Goal: Obtain resource: Obtain resource

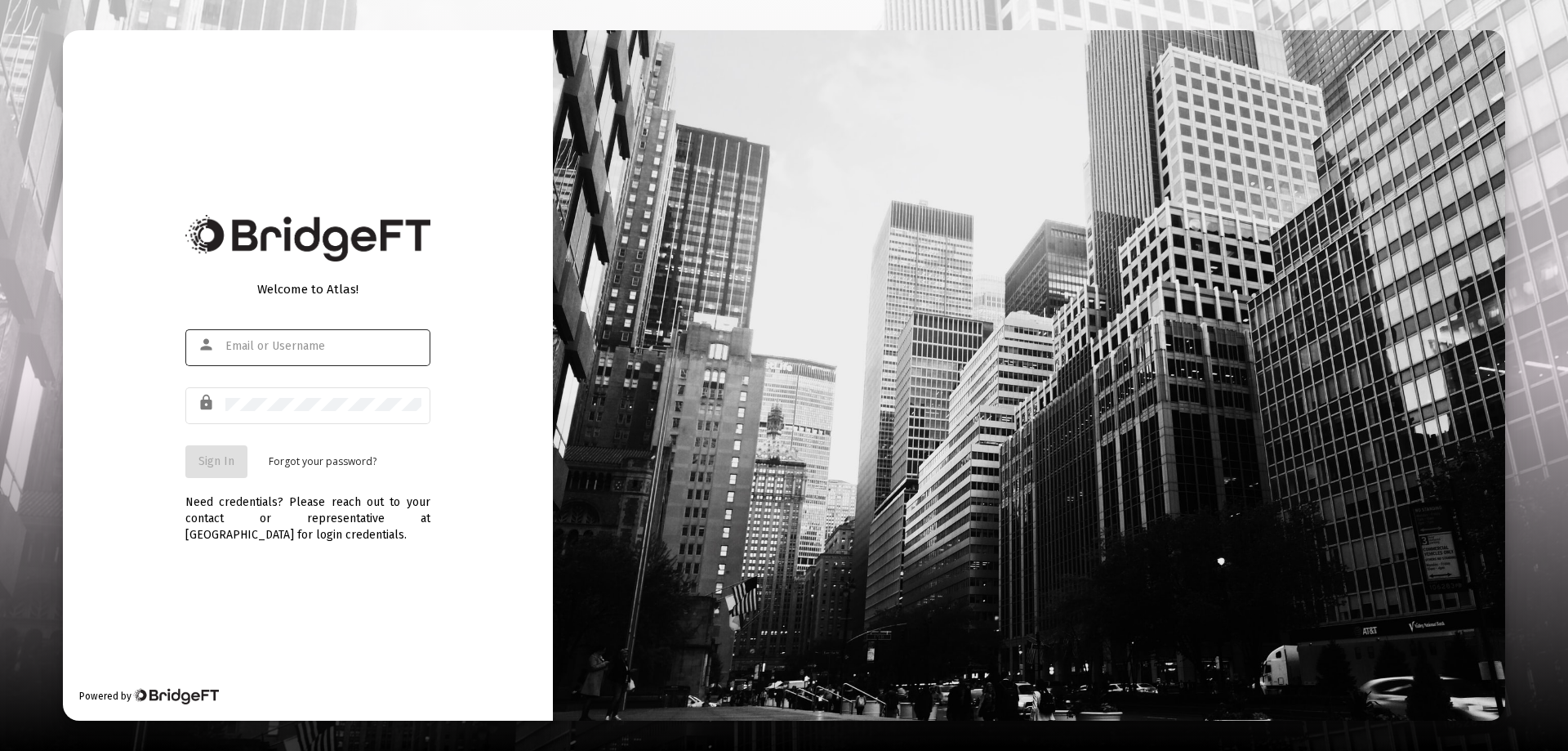
type input "[EMAIL_ADDRESS][DOMAIN_NAME]"
click at [213, 461] on span "Sign In" at bounding box center [217, 461] width 36 height 14
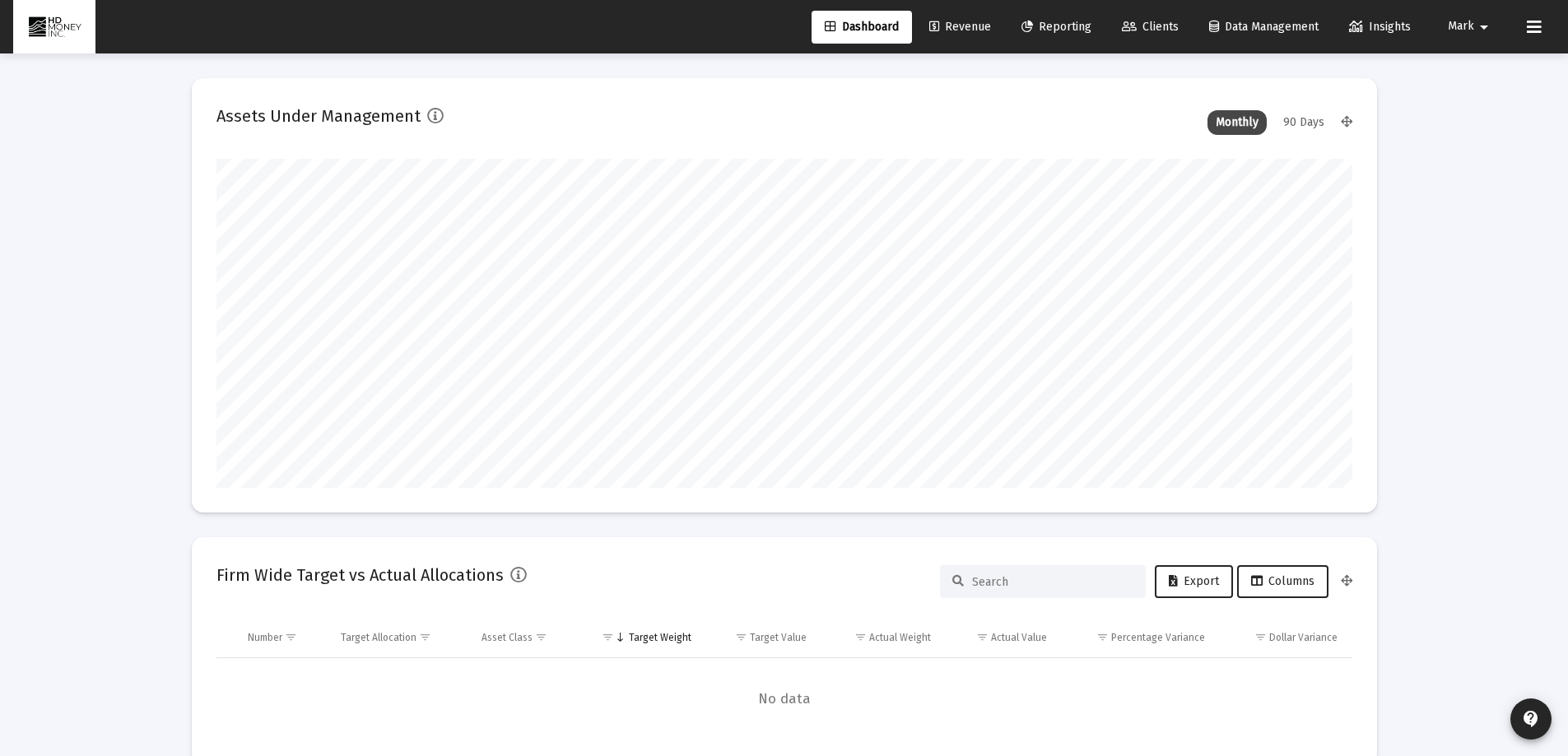
scroll to position [329, 611]
type input "[DATE]"
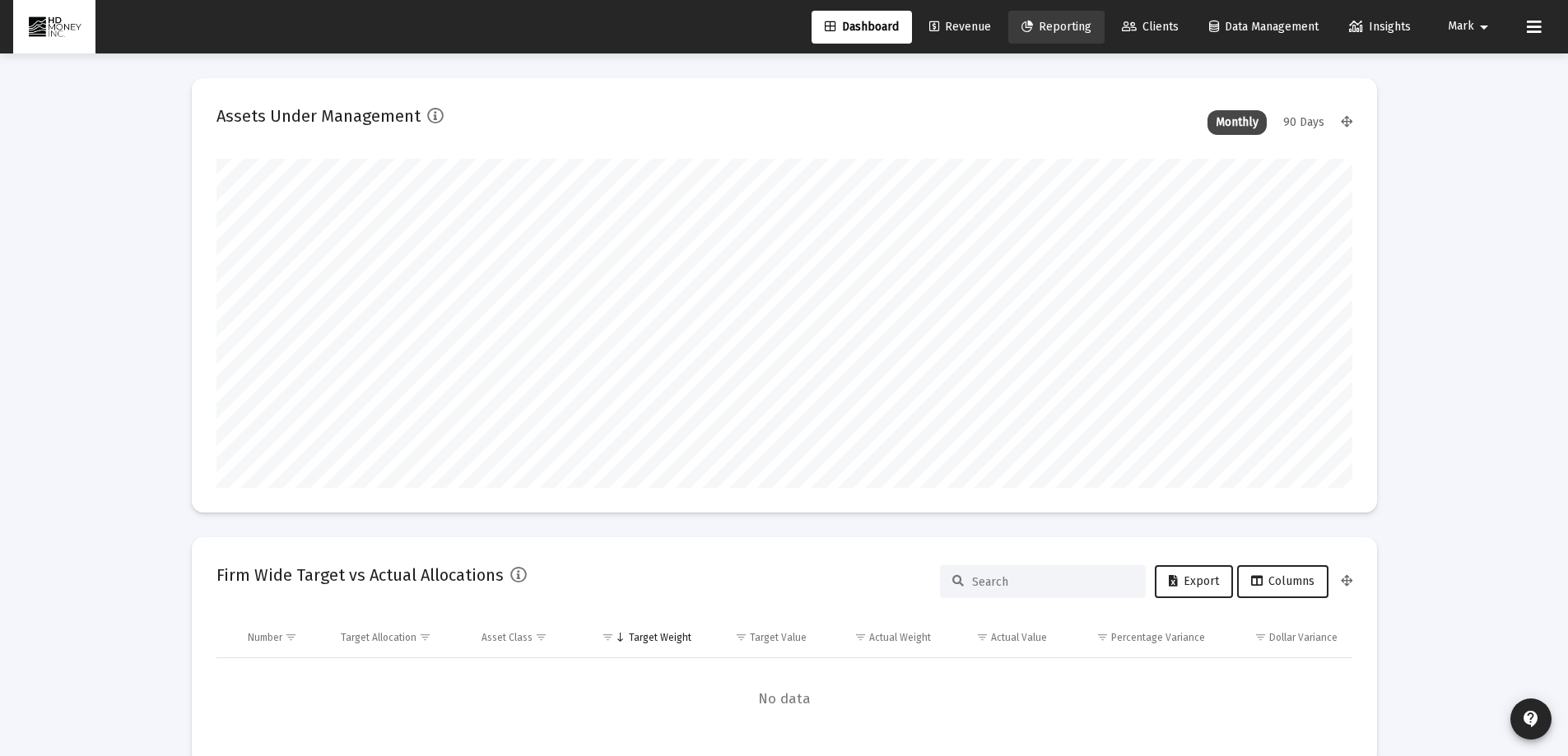
click at [1043, 24] on span "Reporting" at bounding box center [1056, 26] width 70 height 14
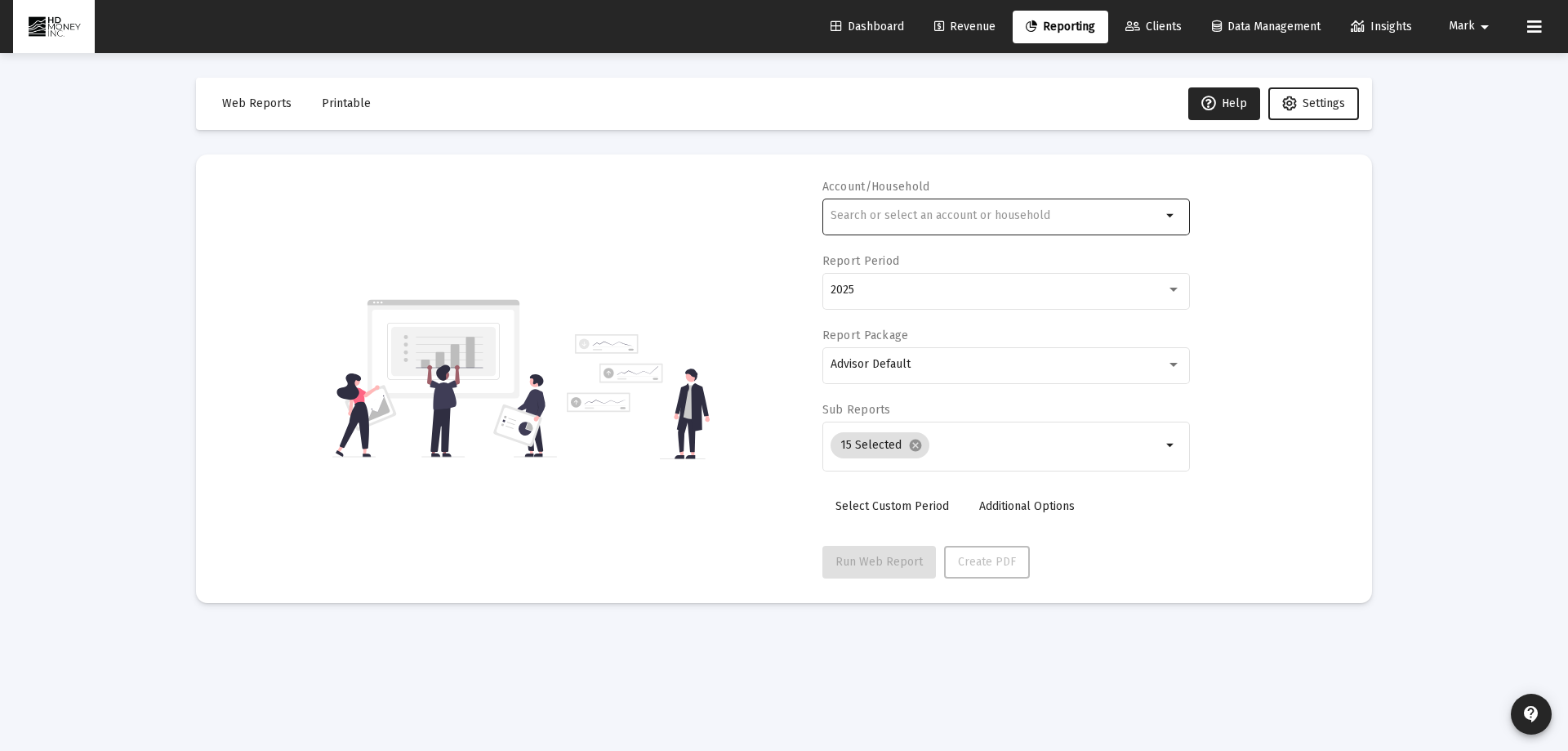
click at [912, 218] on input "text" at bounding box center [997, 215] width 331 height 13
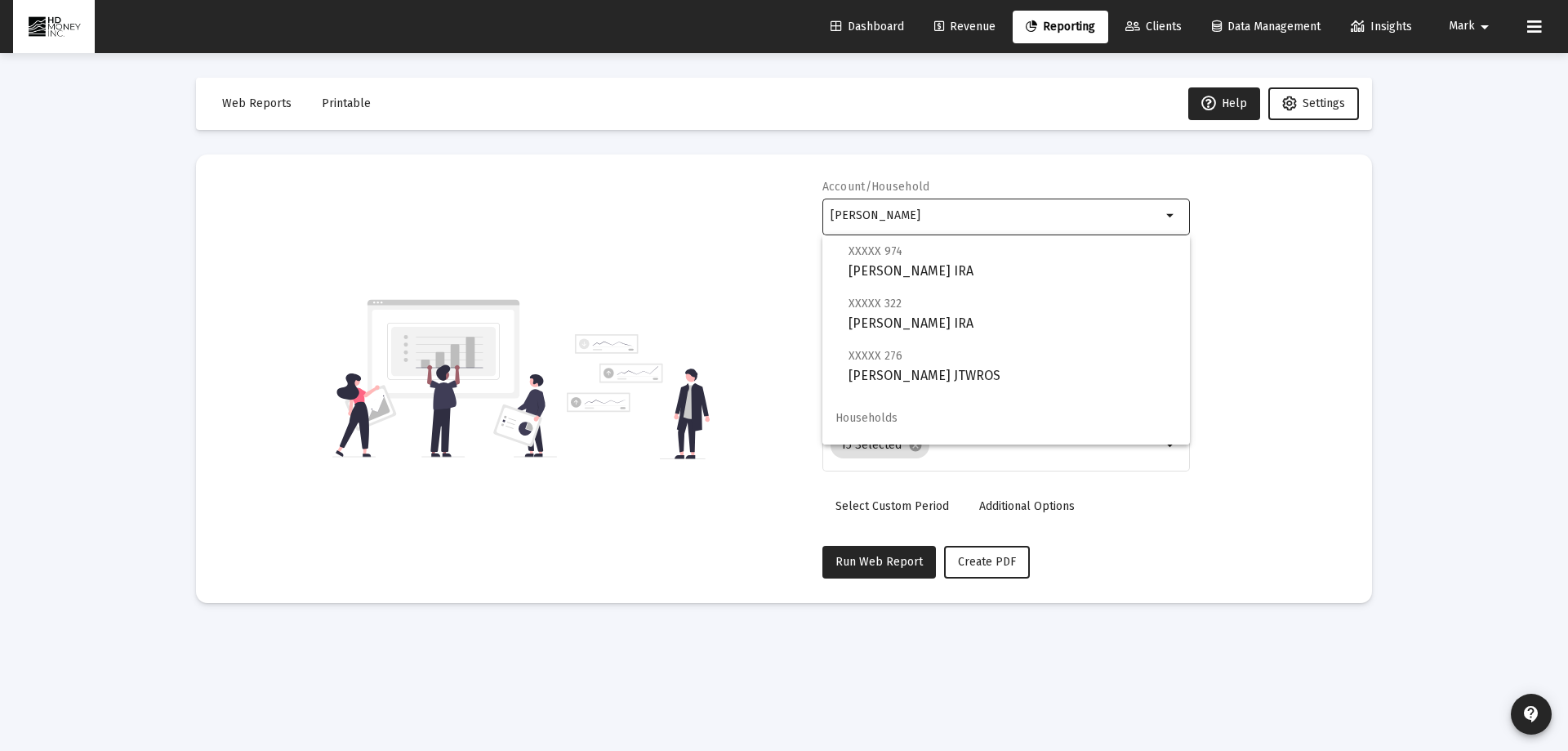
scroll to position [65, 0]
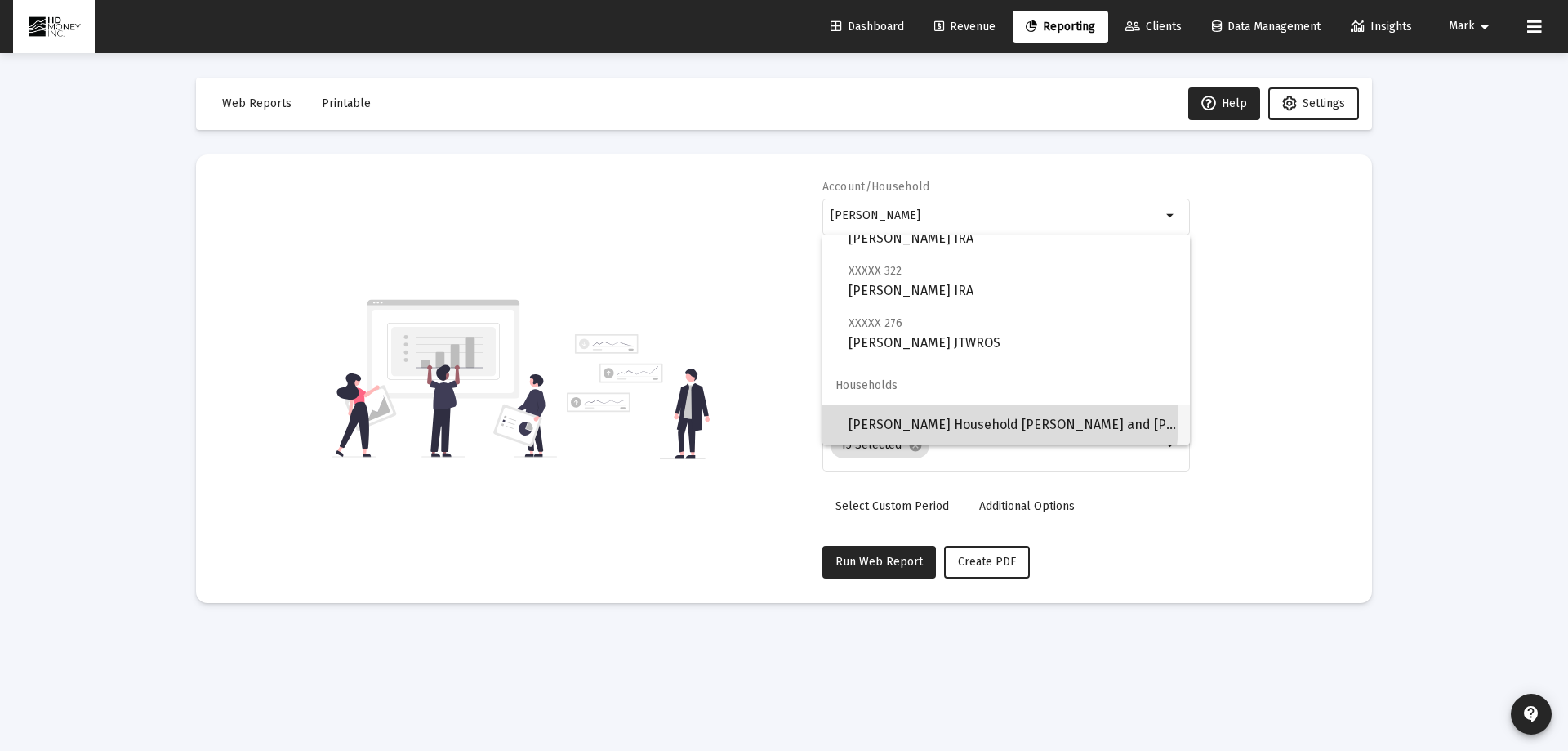
click at [964, 420] on span "[PERSON_NAME] Household [PERSON_NAME] and [PERSON_NAME]" at bounding box center [1013, 424] width 328 height 39
type input "[PERSON_NAME] Household [PERSON_NAME] and [PERSON_NAME]"
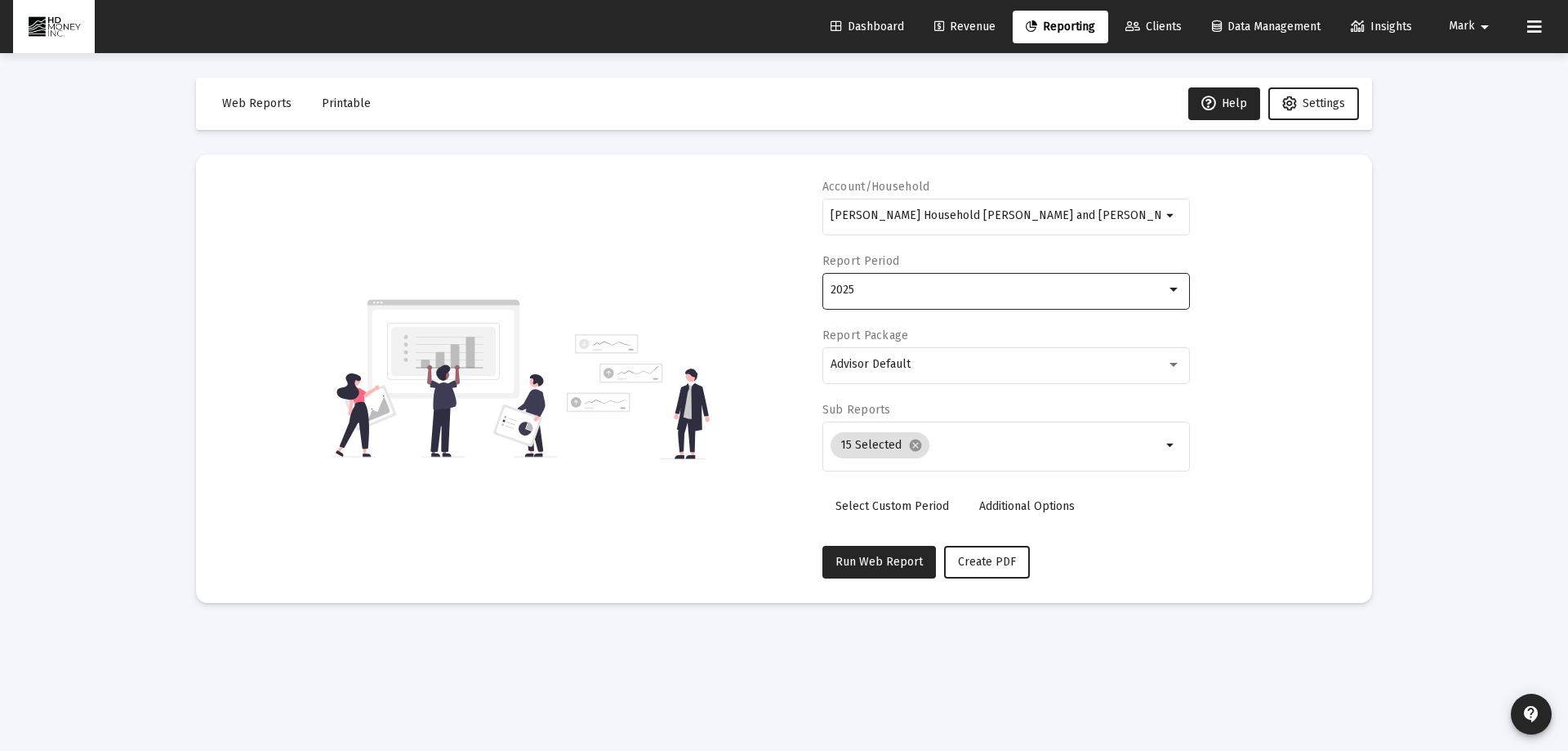
click at [868, 287] on div "2025" at bounding box center [998, 290] width 335 height 13
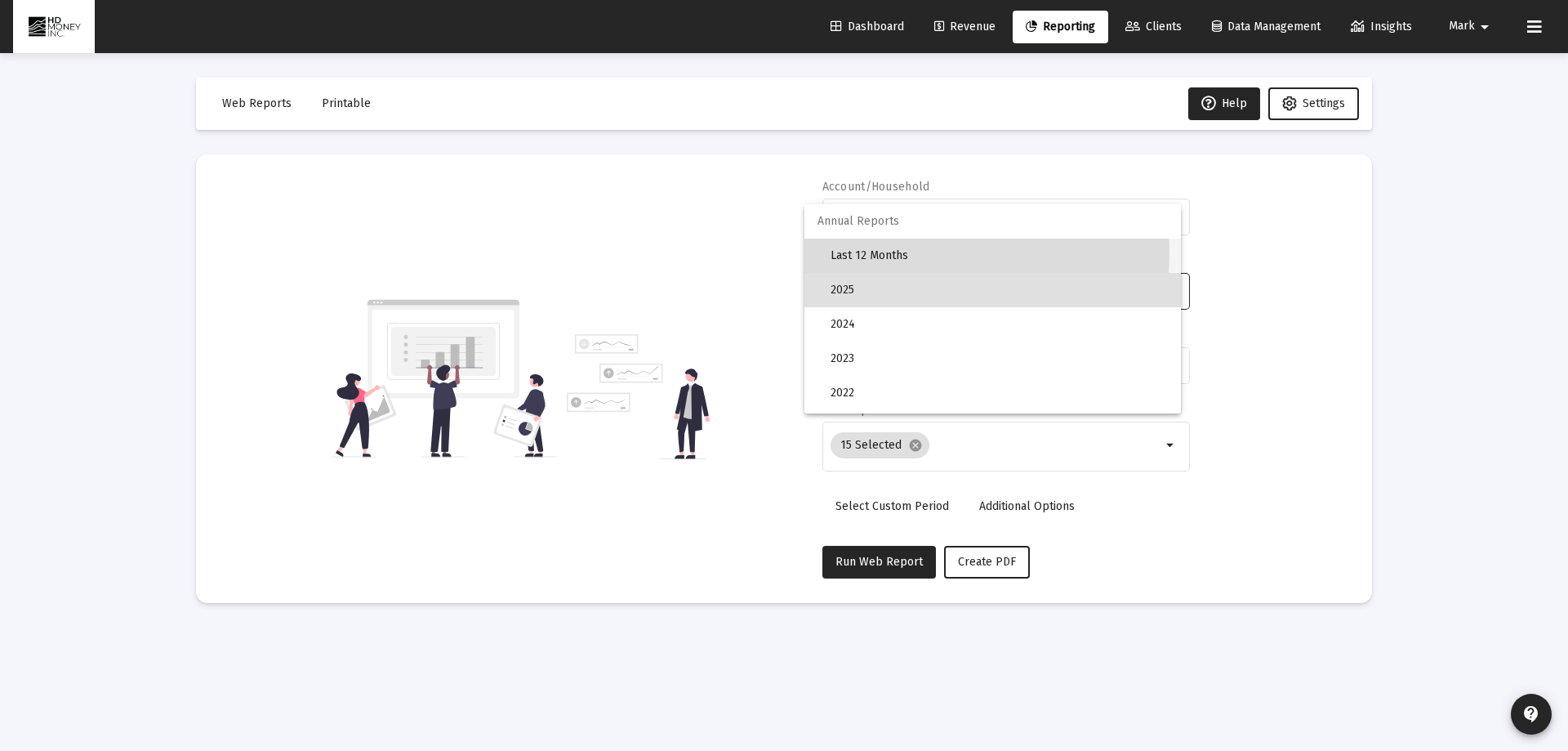
click at [879, 251] on span "Last 12 Months" at bounding box center [999, 256] width 337 height 34
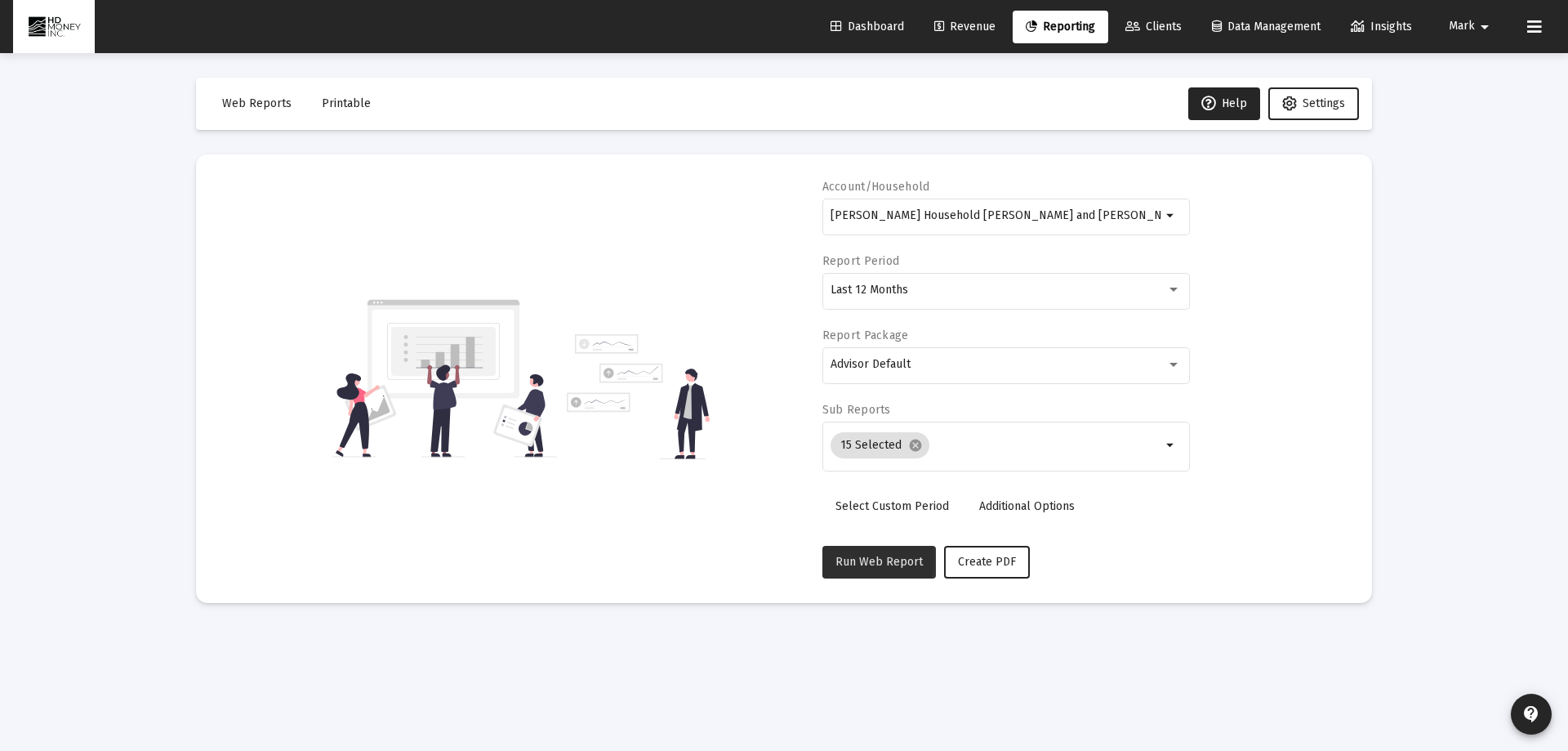
click at [869, 561] on span "Run Web Report" at bounding box center [879, 561] width 88 height 14
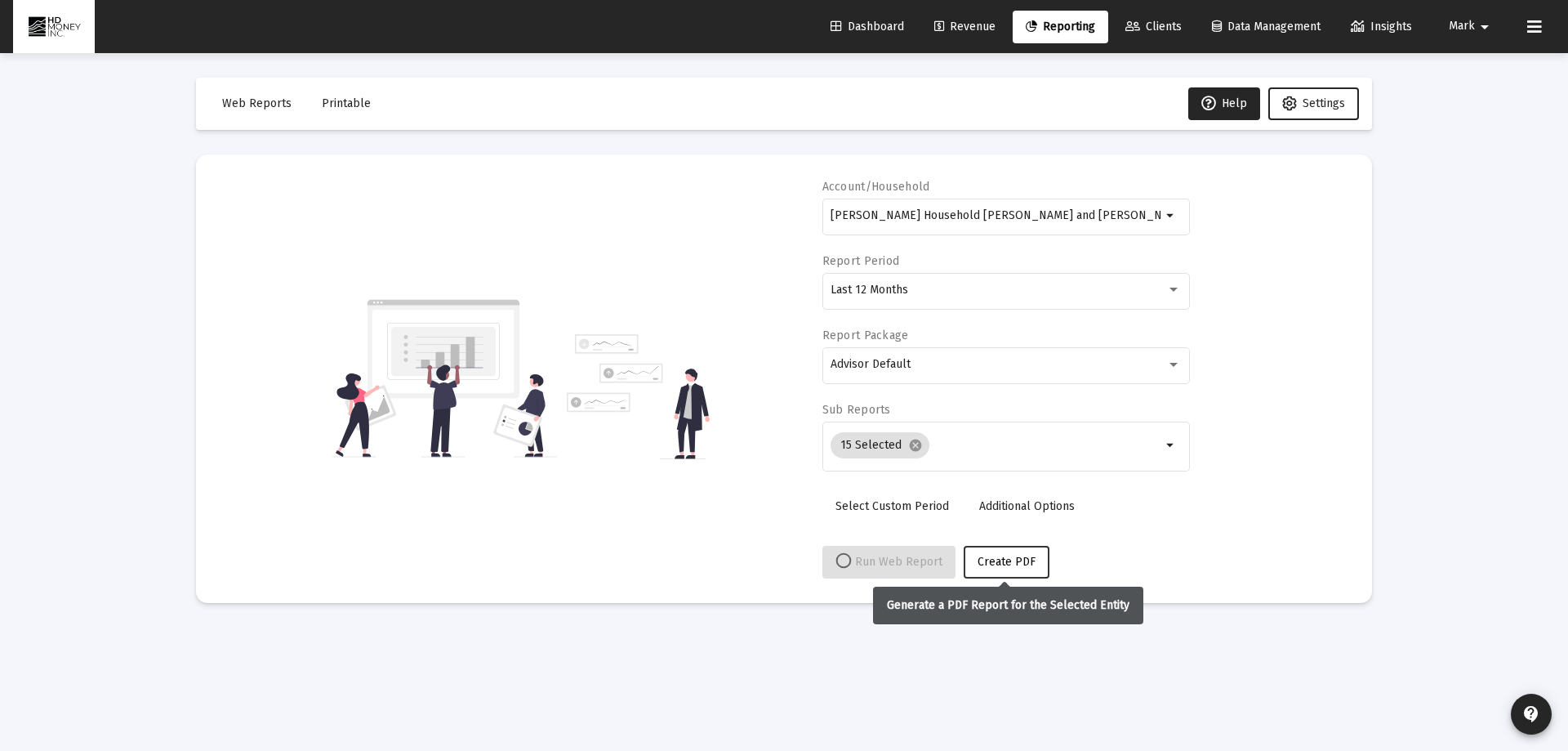
click at [1010, 561] on span "Create PDF" at bounding box center [1006, 561] width 58 height 14
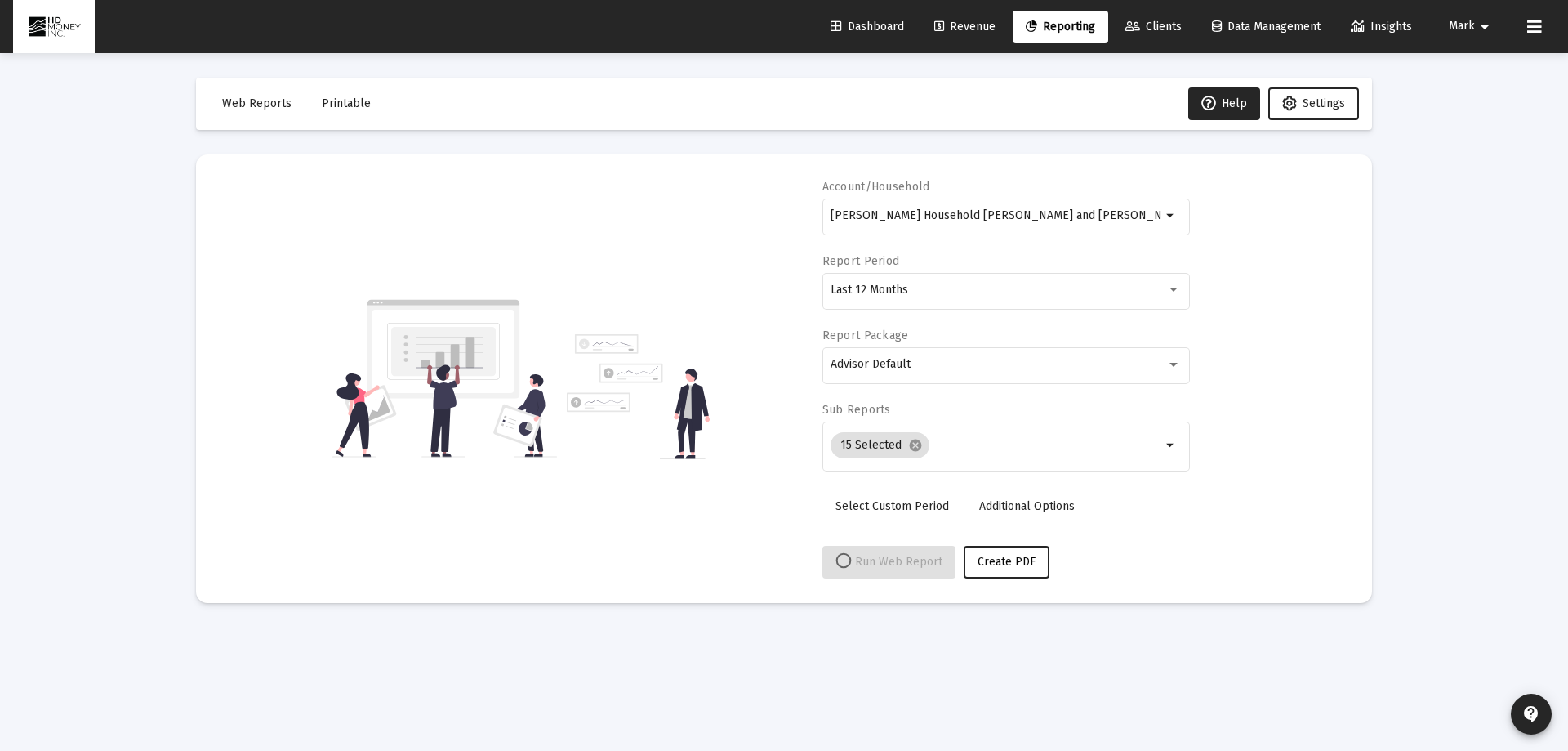
select select "View all"
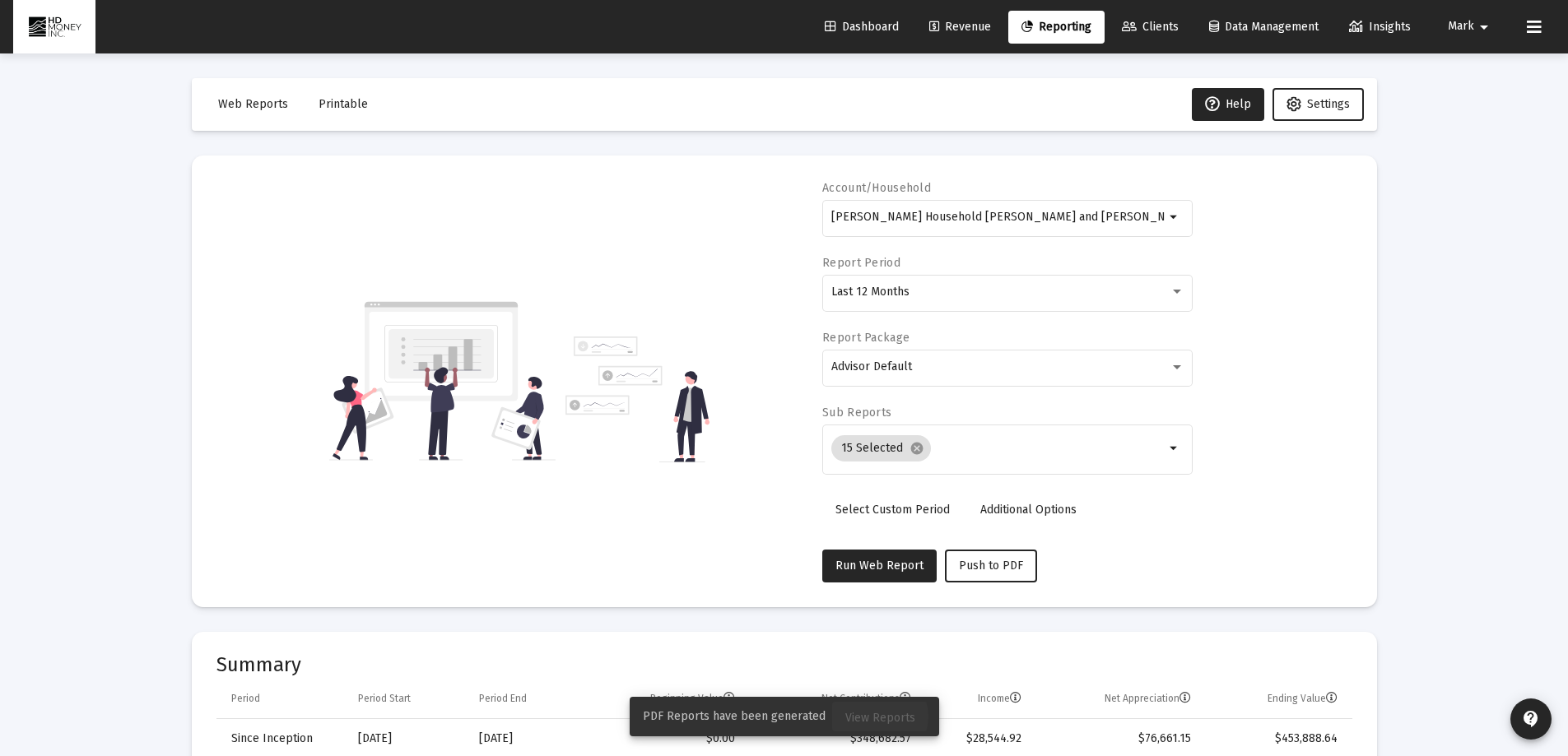
click at [873, 717] on span "View Reports" at bounding box center [880, 717] width 70 height 14
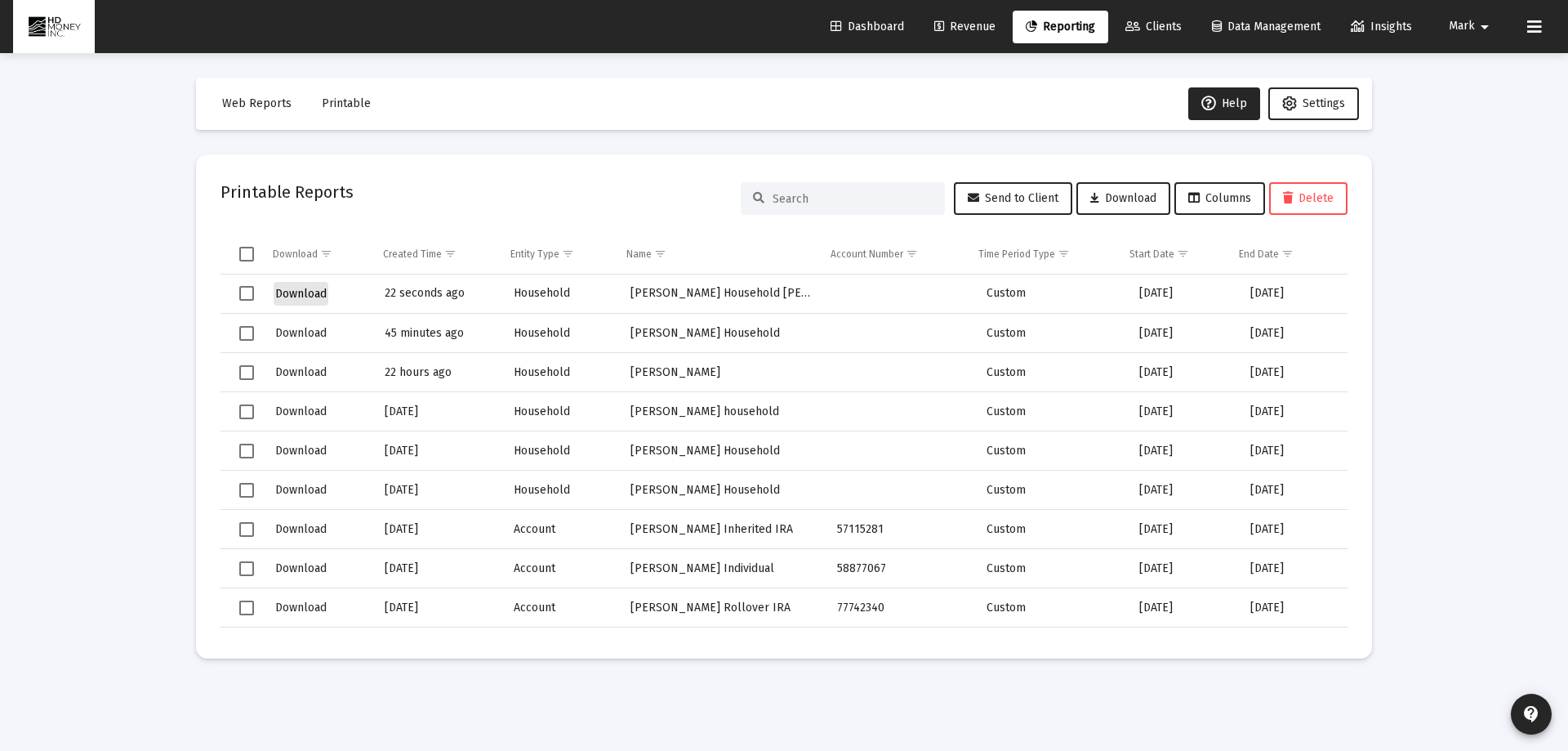
click at [301, 291] on span "Download" at bounding box center [300, 293] width 52 height 14
click at [1407, 179] on div "Loading... Web Reports Printable Help Settings Printable Reports Send to Client…" at bounding box center [784, 376] width 1568 height 751
